Goal: Download file/media

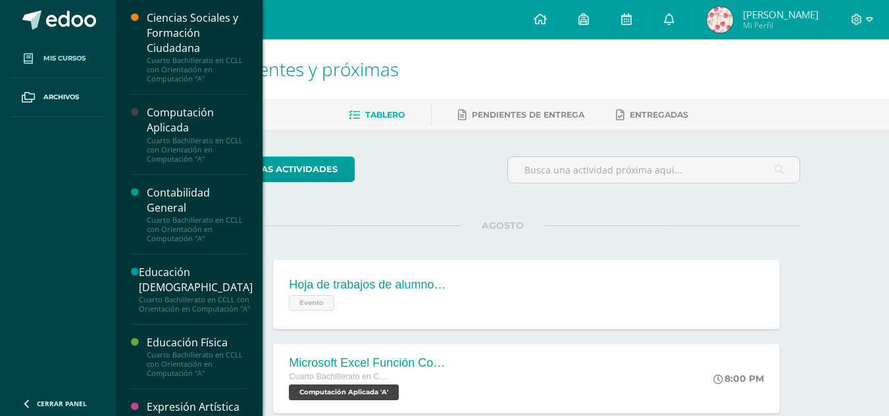
click at [92, 62] on link "Mis cursos" at bounding box center [58, 58] width 95 height 39
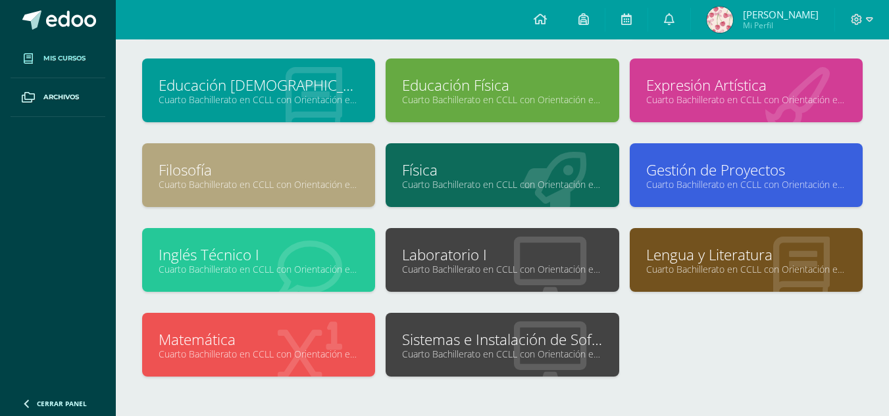
scroll to position [197, 0]
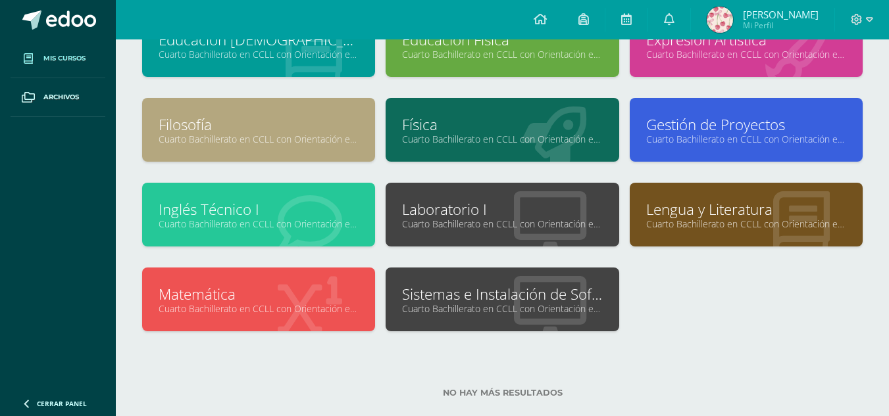
click at [479, 126] on link "Física" at bounding box center [502, 124] width 200 height 20
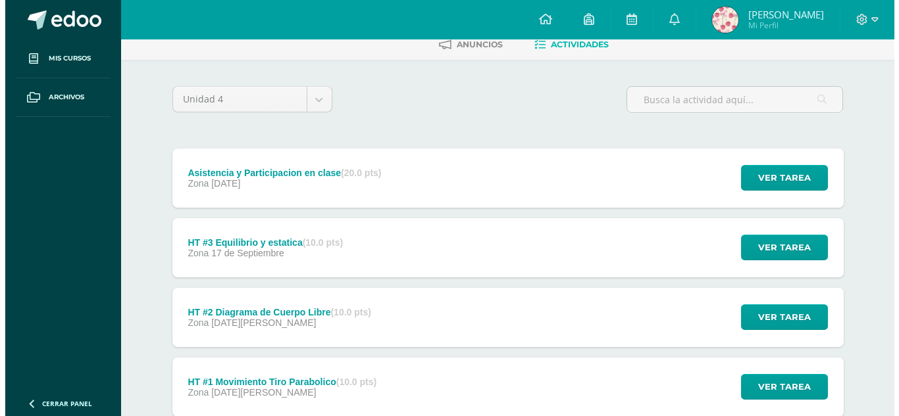
scroll to position [159, 0]
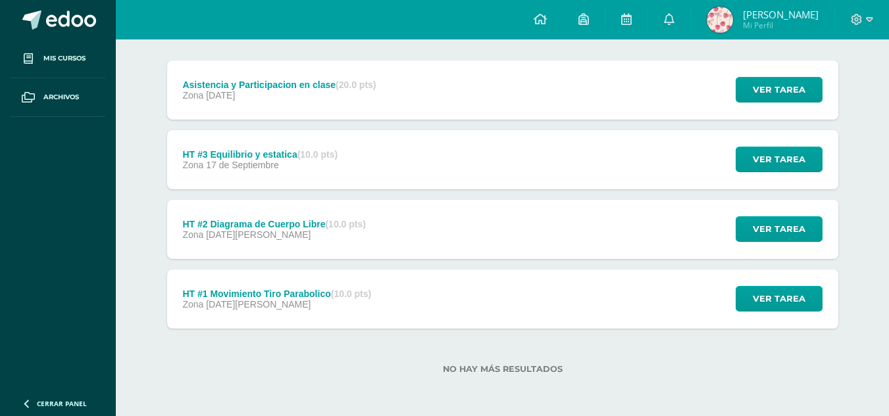
click at [410, 307] on div "HT #1 Movimiento Tiro Parabolico (10.0 pts) Zona [DATE][PERSON_NAME] Ver tarea …" at bounding box center [502, 299] width 671 height 59
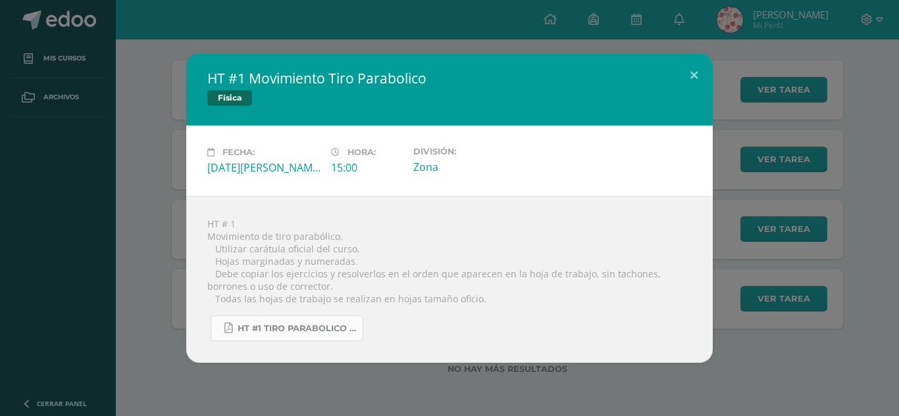
click at [257, 326] on span "HT #1 tiro parabolico 4U.pdf" at bounding box center [296, 329] width 118 height 11
